Goal: Task Accomplishment & Management: Manage account settings

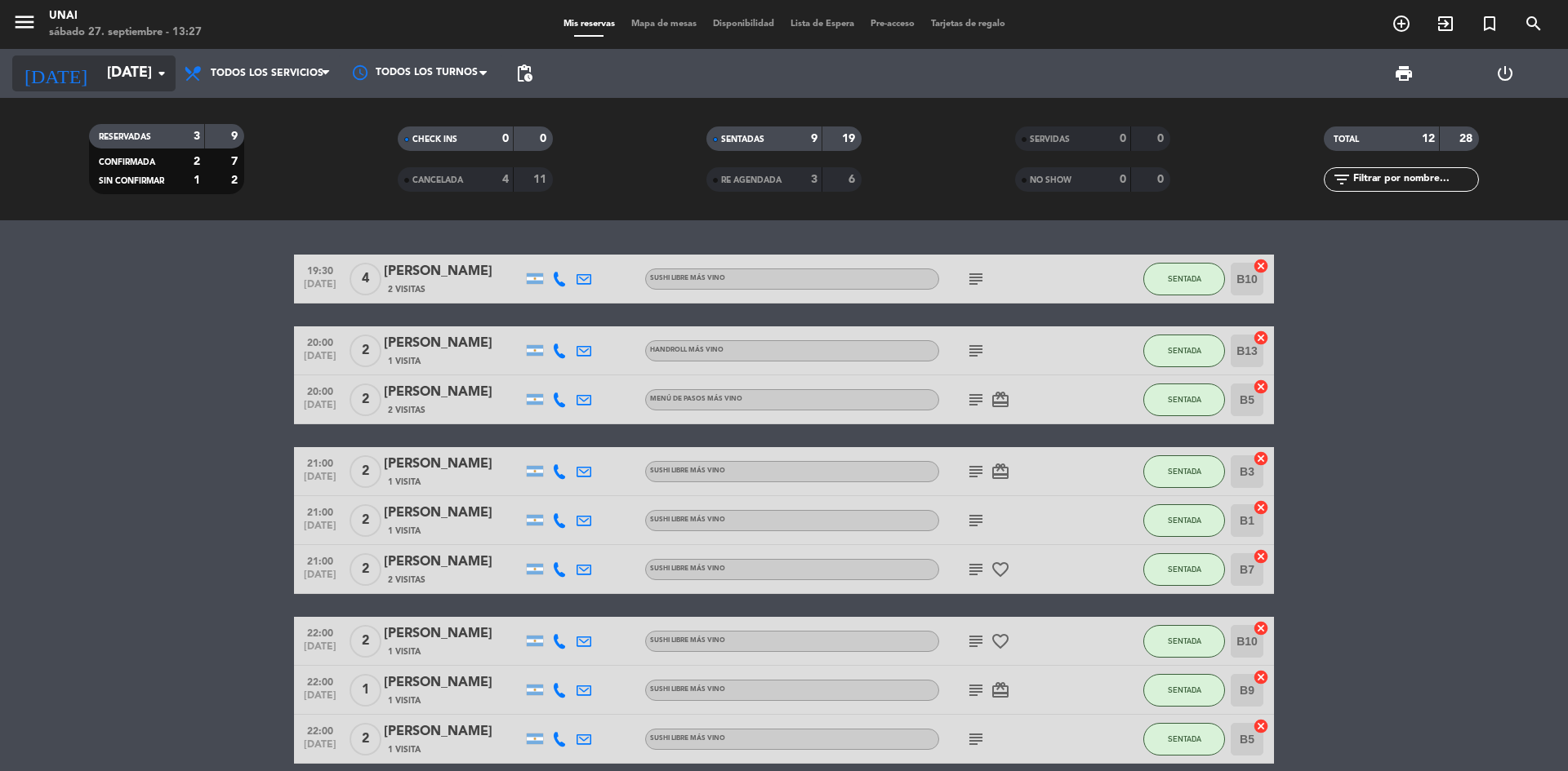
click at [98, 75] on input "[DATE]" at bounding box center [193, 74] width 190 height 33
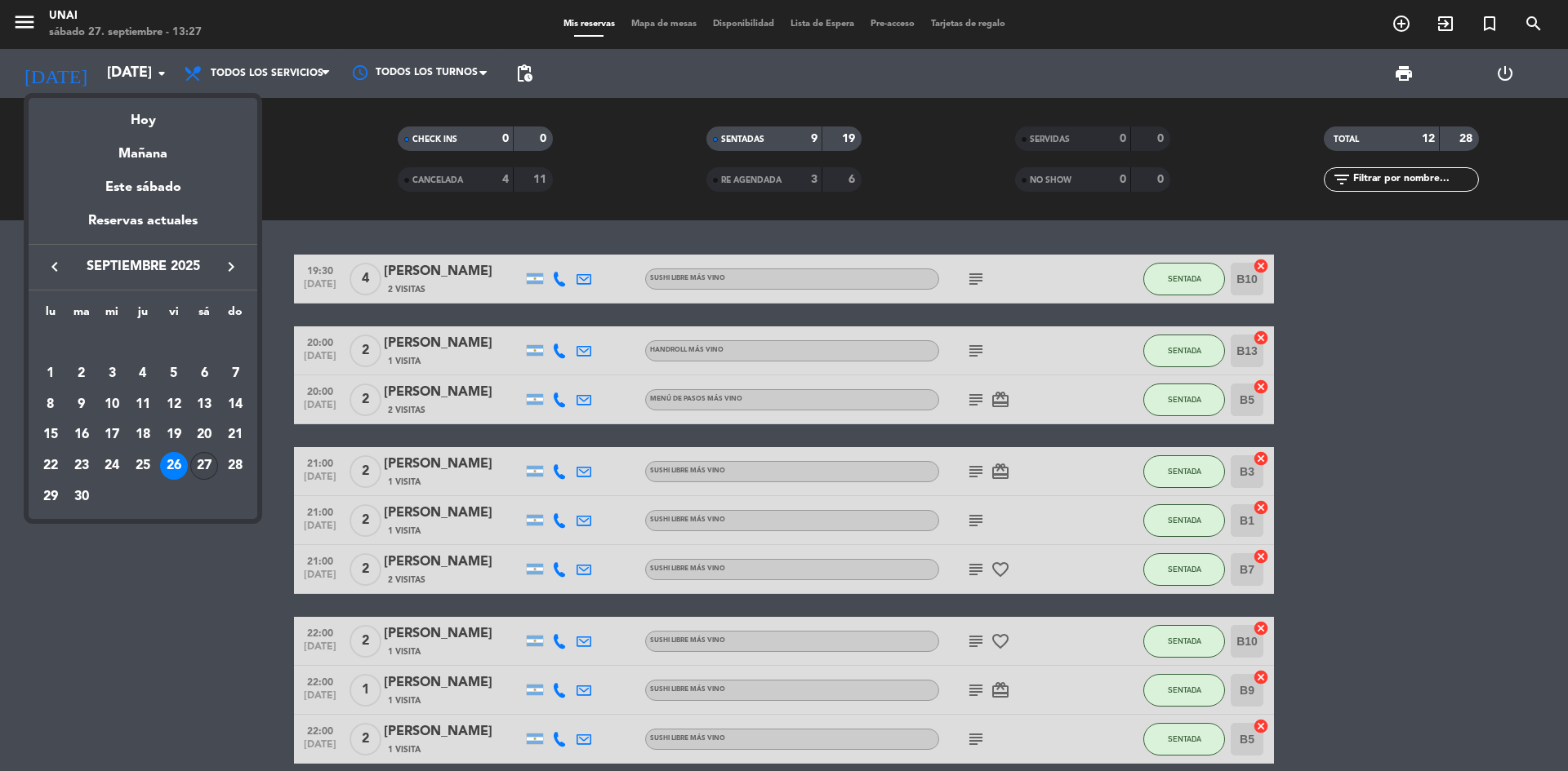
click at [195, 457] on div "27" at bounding box center [204, 466] width 28 height 28
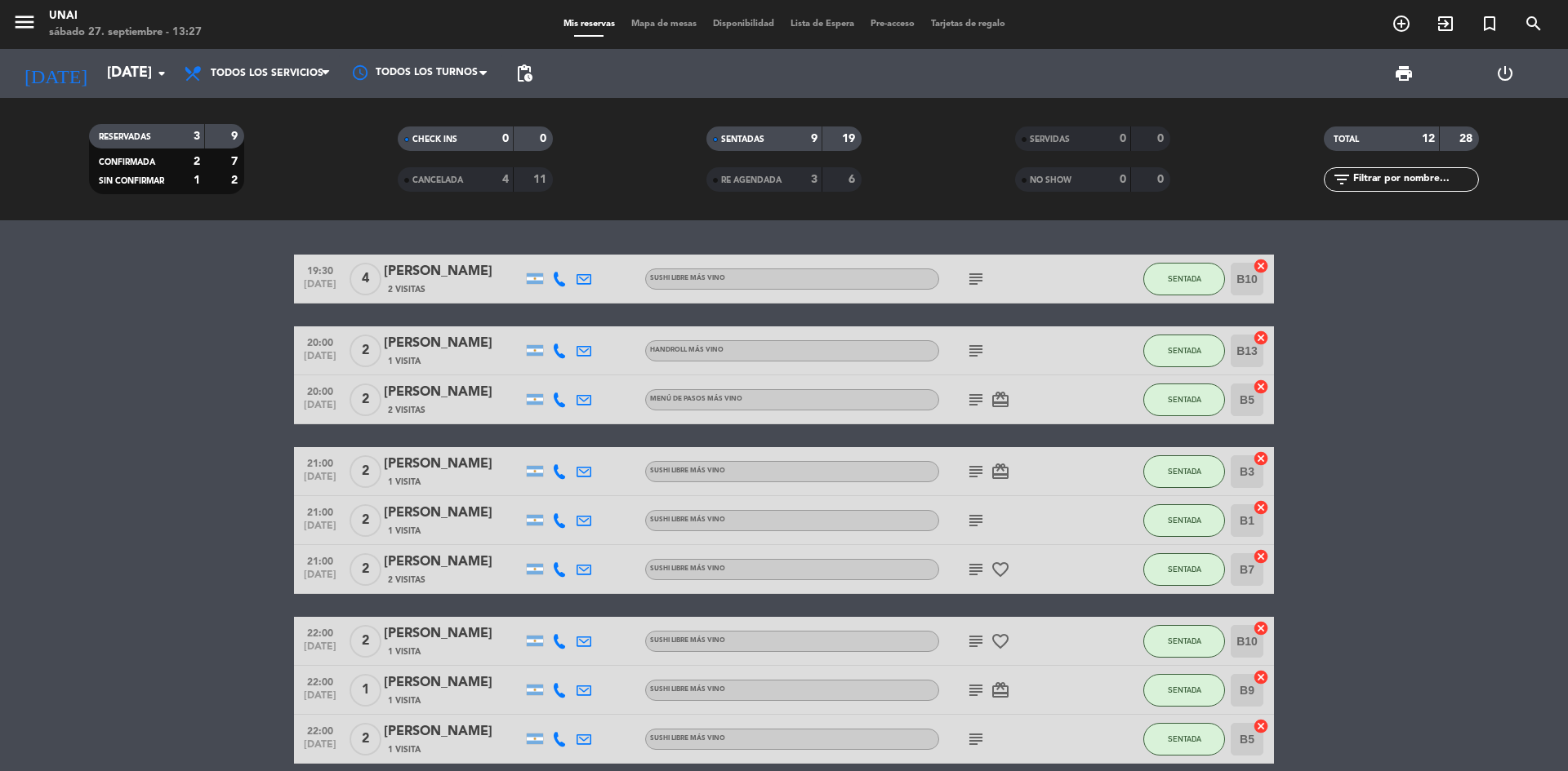
type input "[DATE]"
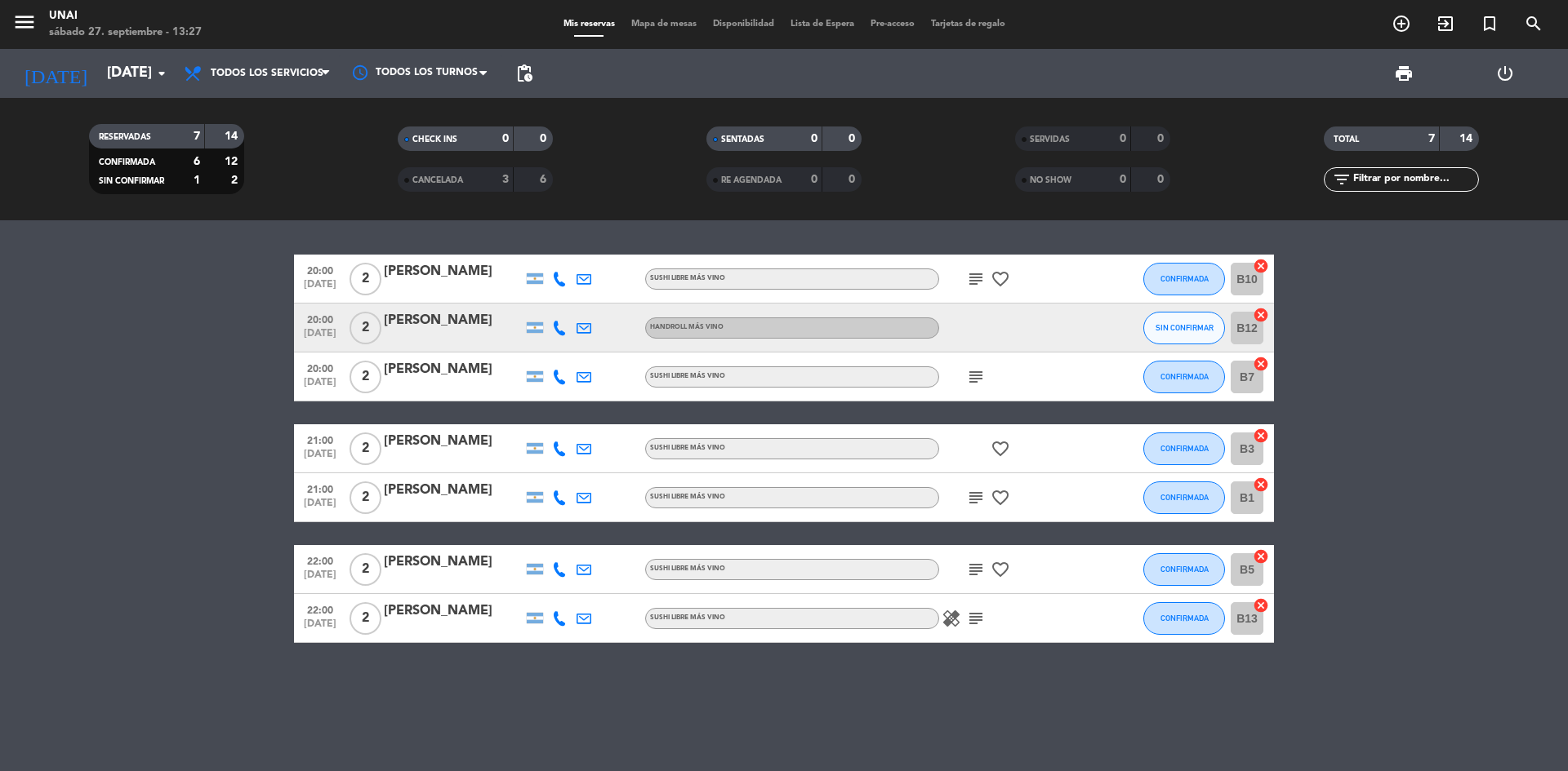
click at [407, 373] on div "[PERSON_NAME]" at bounding box center [453, 370] width 139 height 21
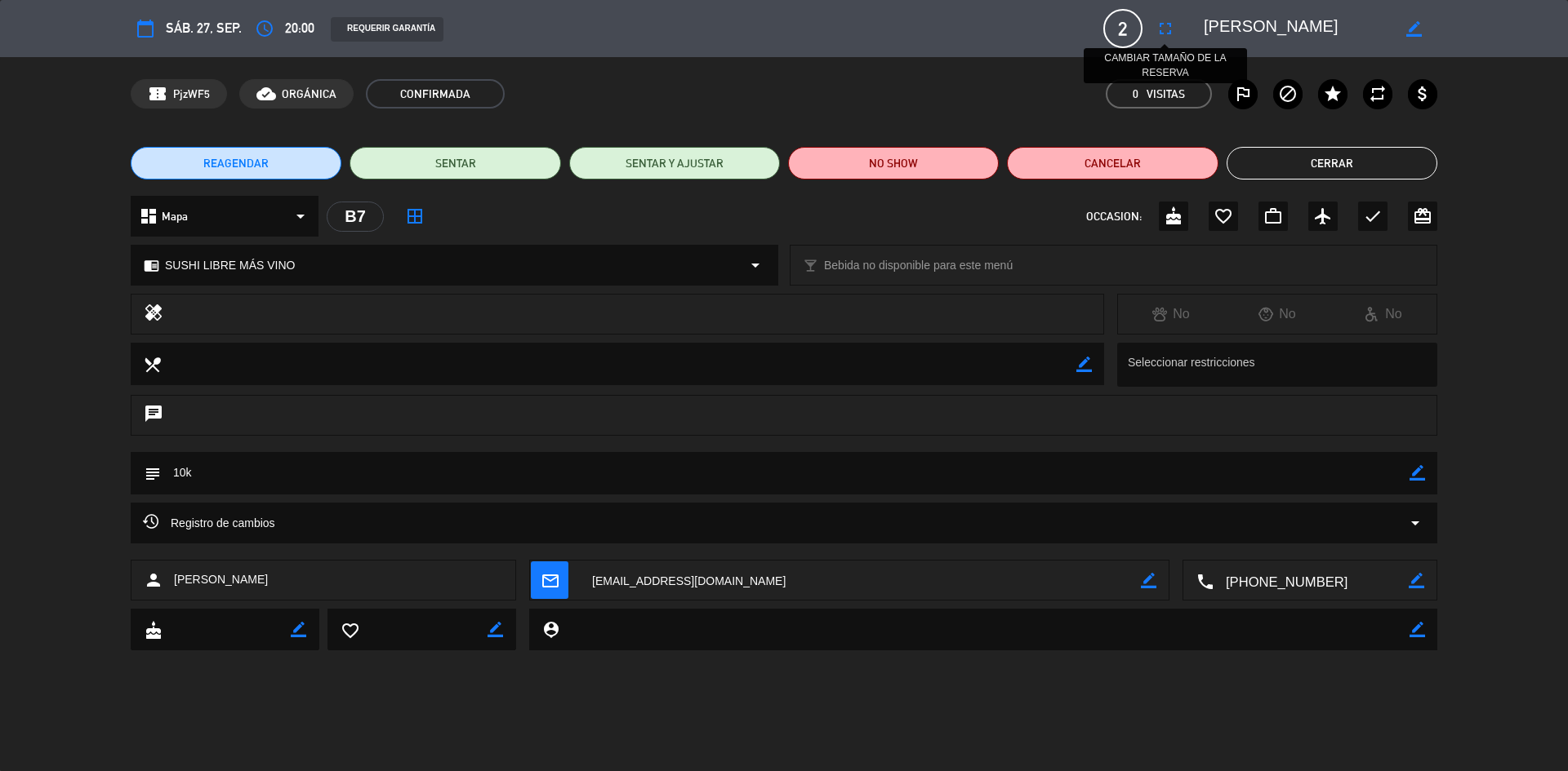
click at [771, 33] on button "fullscreen" at bounding box center [1166, 28] width 29 height 29
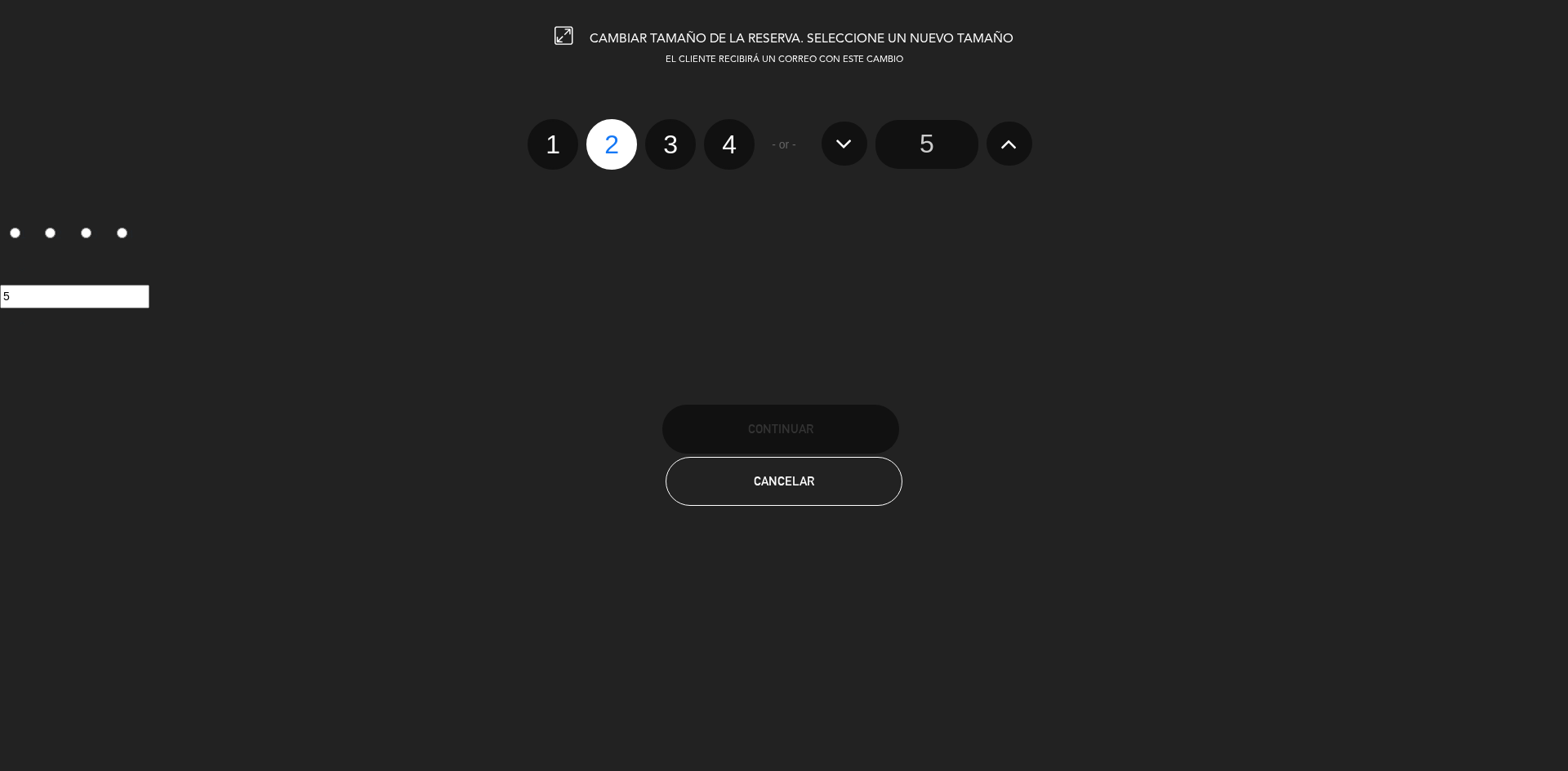
click at [670, 152] on label "3" at bounding box center [670, 144] width 51 height 51
click at [670, 135] on input "3" at bounding box center [668, 129] width 11 height 11
radio input "true"
radio input "false"
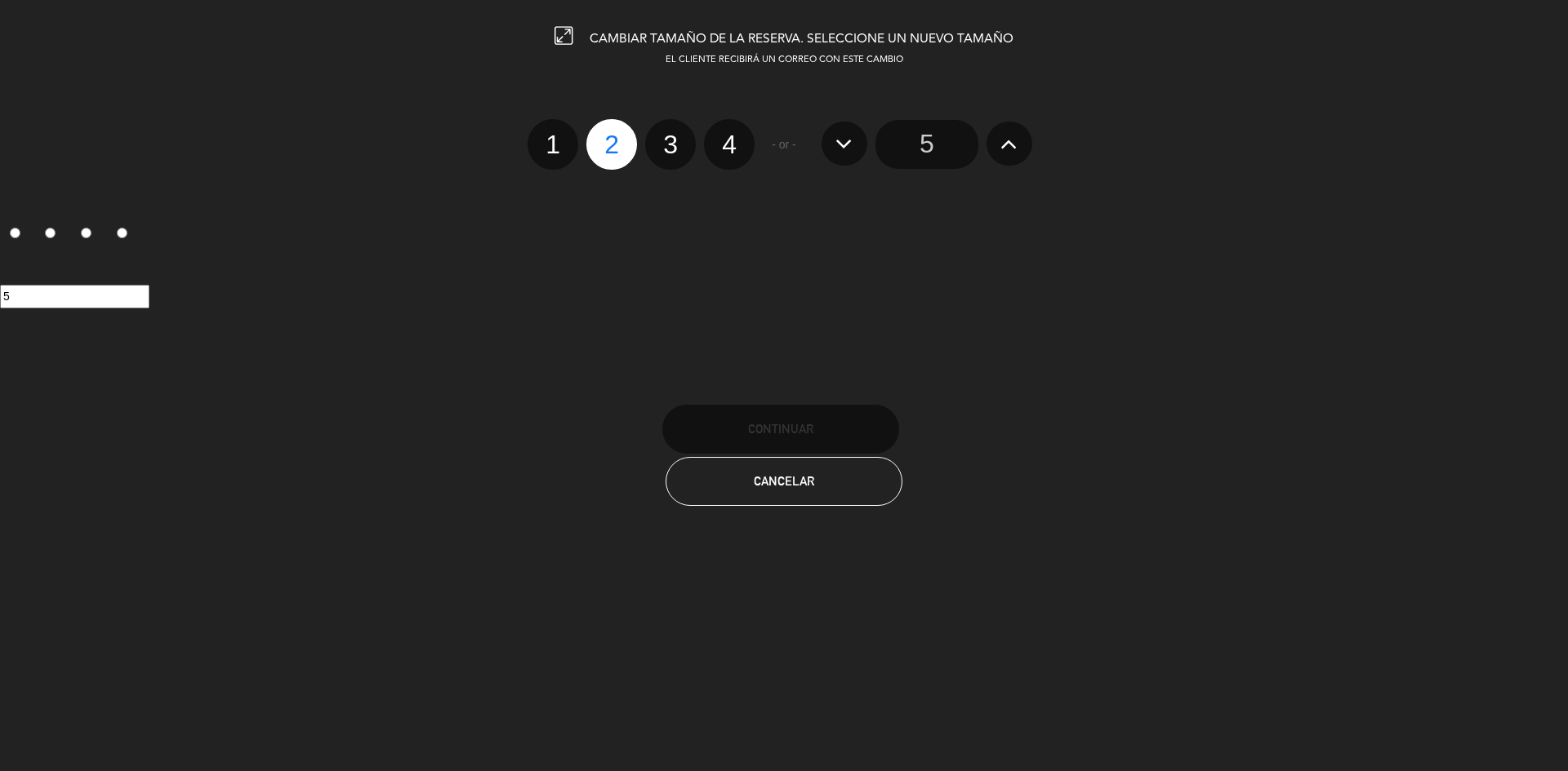
radio input "false"
radio input "true"
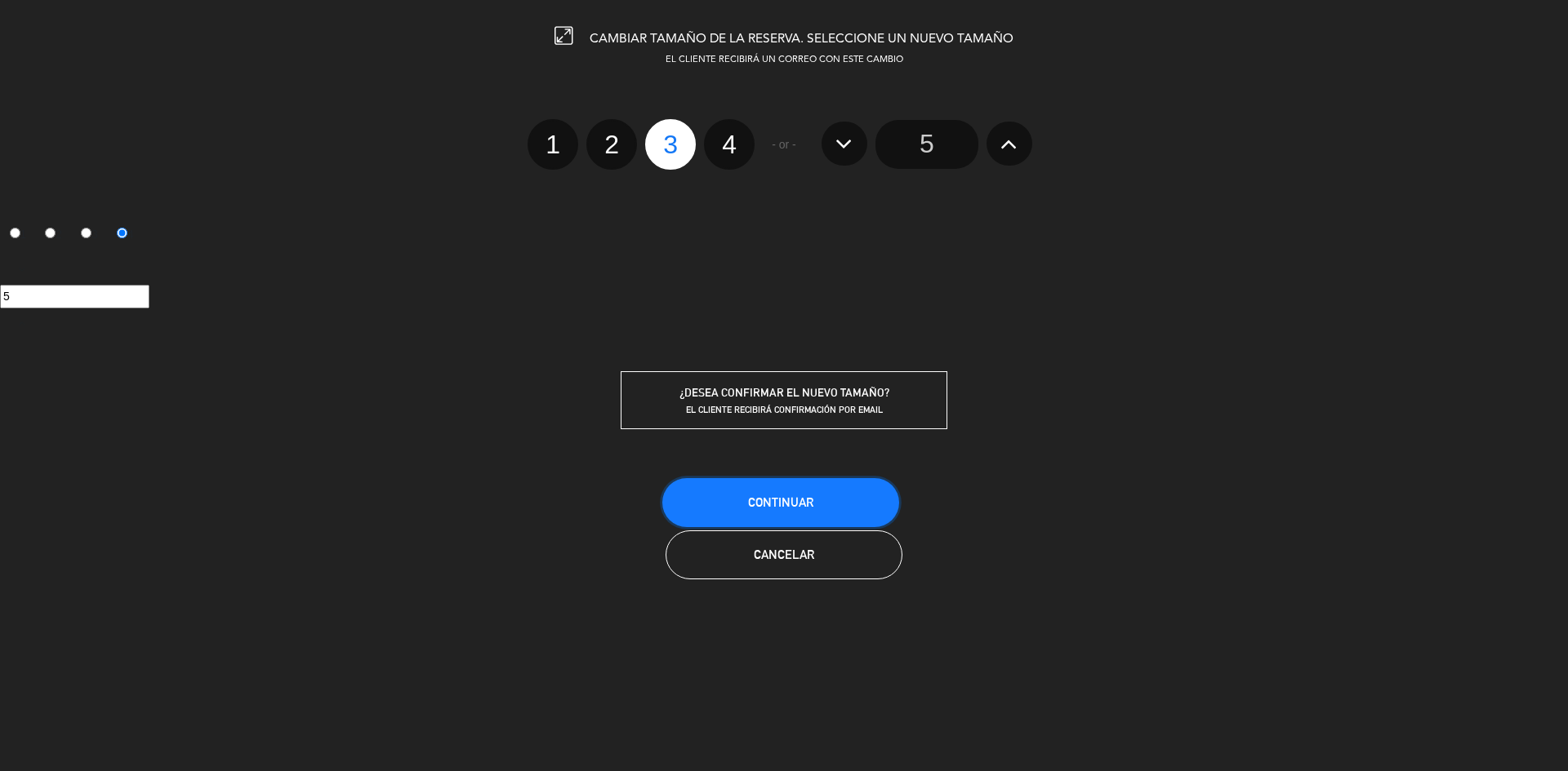
click at [771, 499] on span "Continuar" at bounding box center [780, 502] width 65 height 14
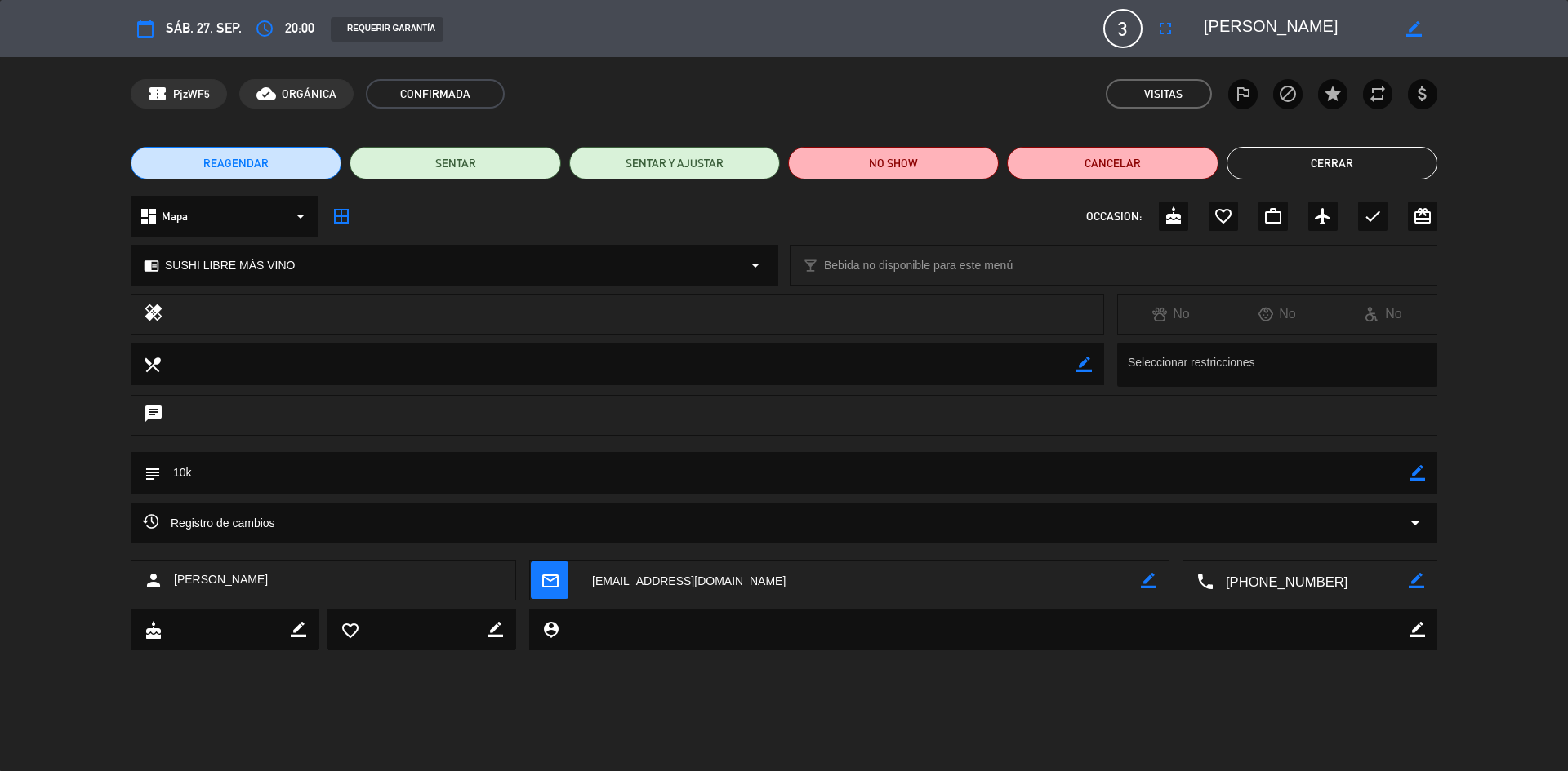
click at [771, 156] on button "Cerrar" at bounding box center [1331, 164] width 210 height 33
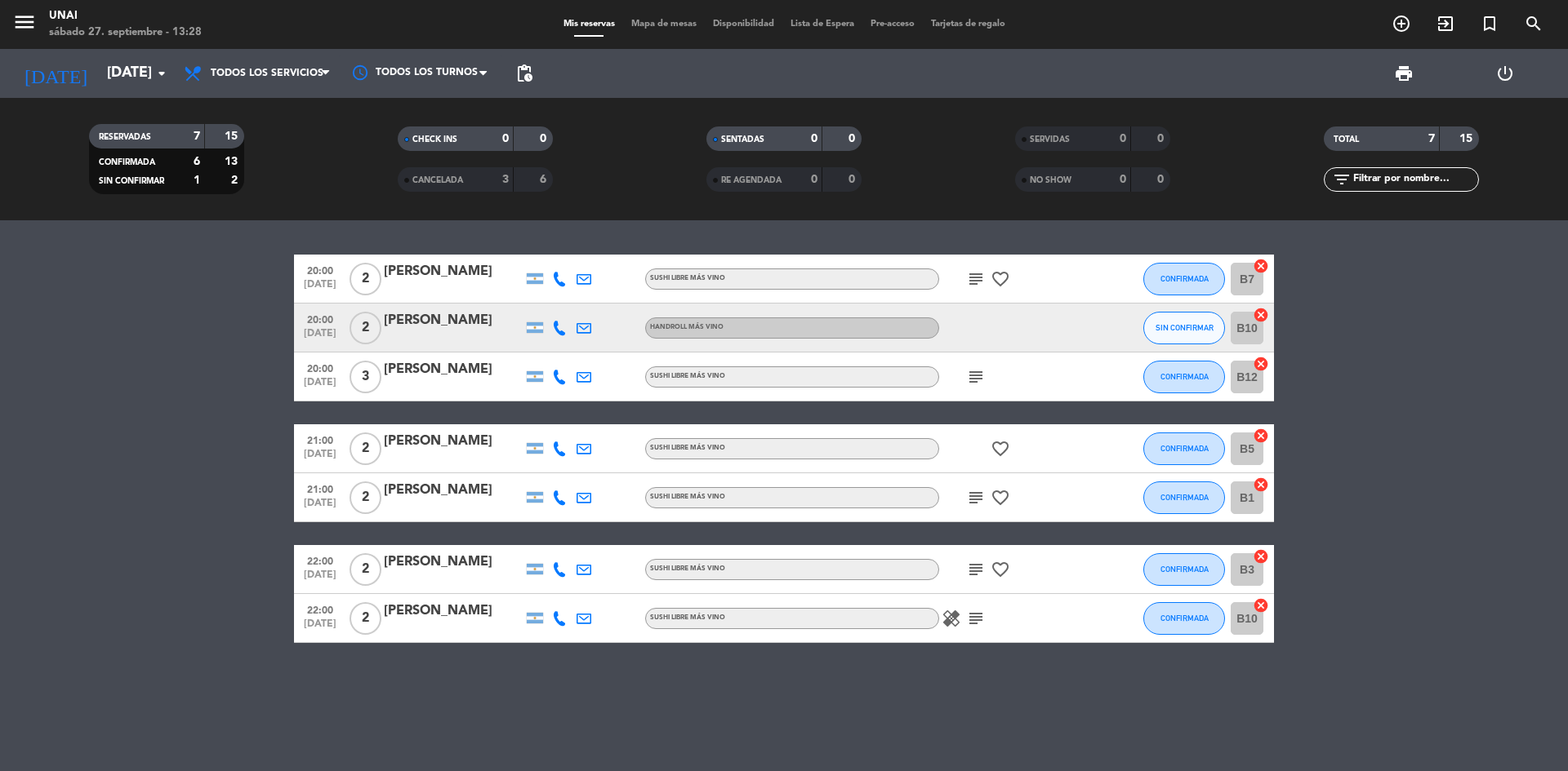
click at [771, 554] on icon "subject" at bounding box center [976, 619] width 19 height 19
click at [771, 554] on icon "subject" at bounding box center [976, 569] width 19 height 19
click at [771, 554] on div "20:00 [DATE] 2 [PERSON_NAME] SUSHI LIBRE MÁS VINO subject favorite_border CONFI…" at bounding box center [784, 496] width 1568 height 551
